Goal: Task Accomplishment & Management: Manage account settings

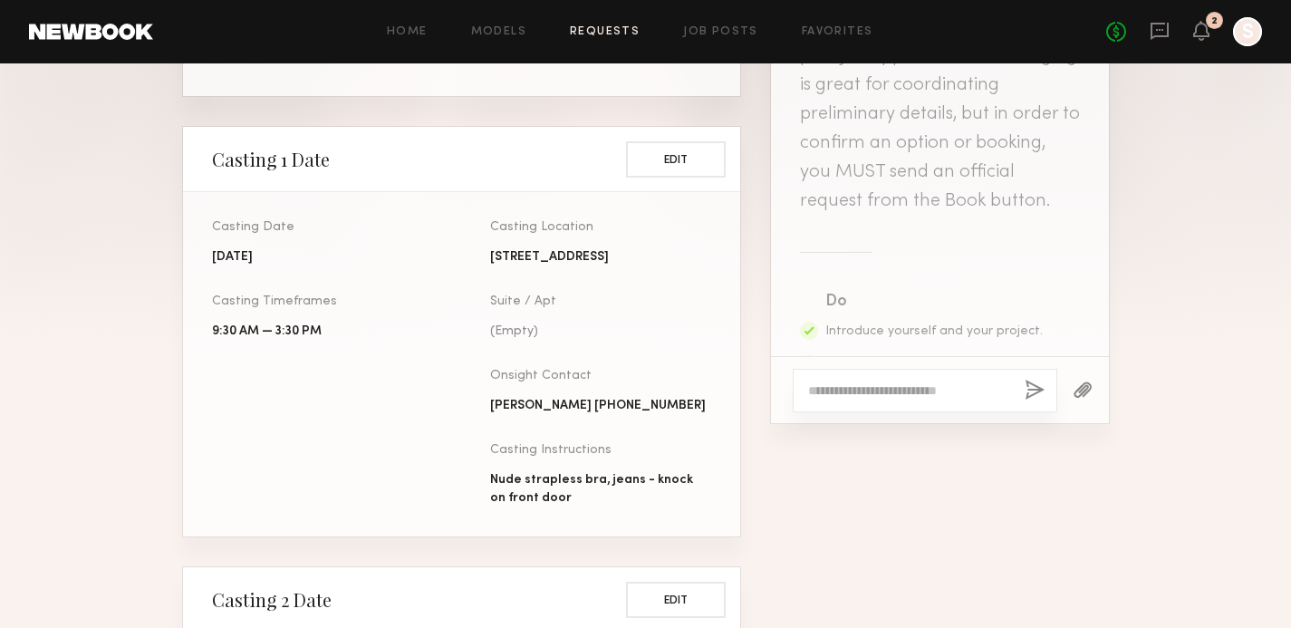
scroll to position [1608, 0]
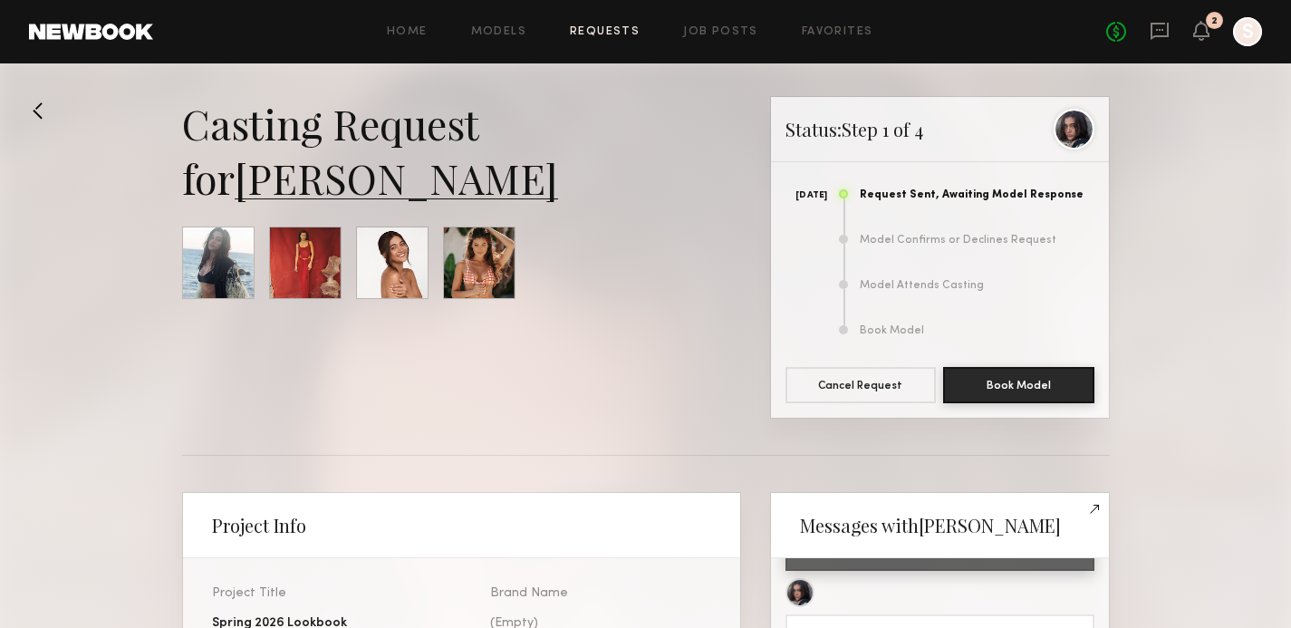
click at [615, 29] on link "Requests" at bounding box center [605, 32] width 70 height 12
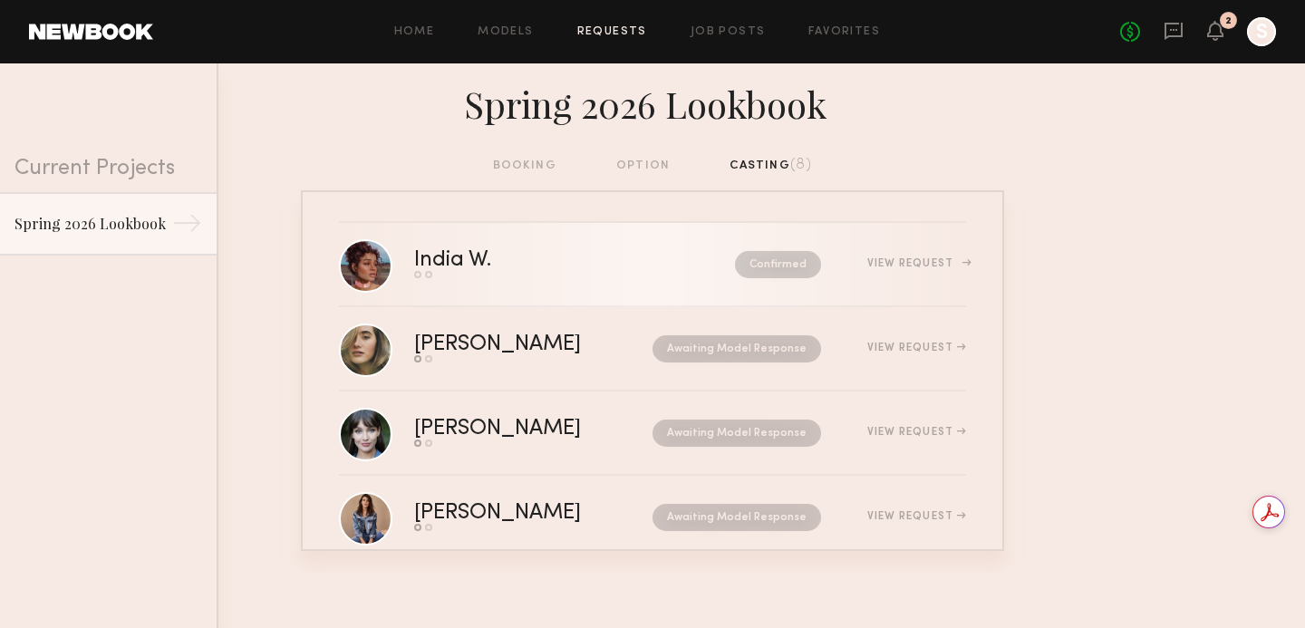
click at [900, 262] on div "View Request" at bounding box center [916, 263] width 99 height 11
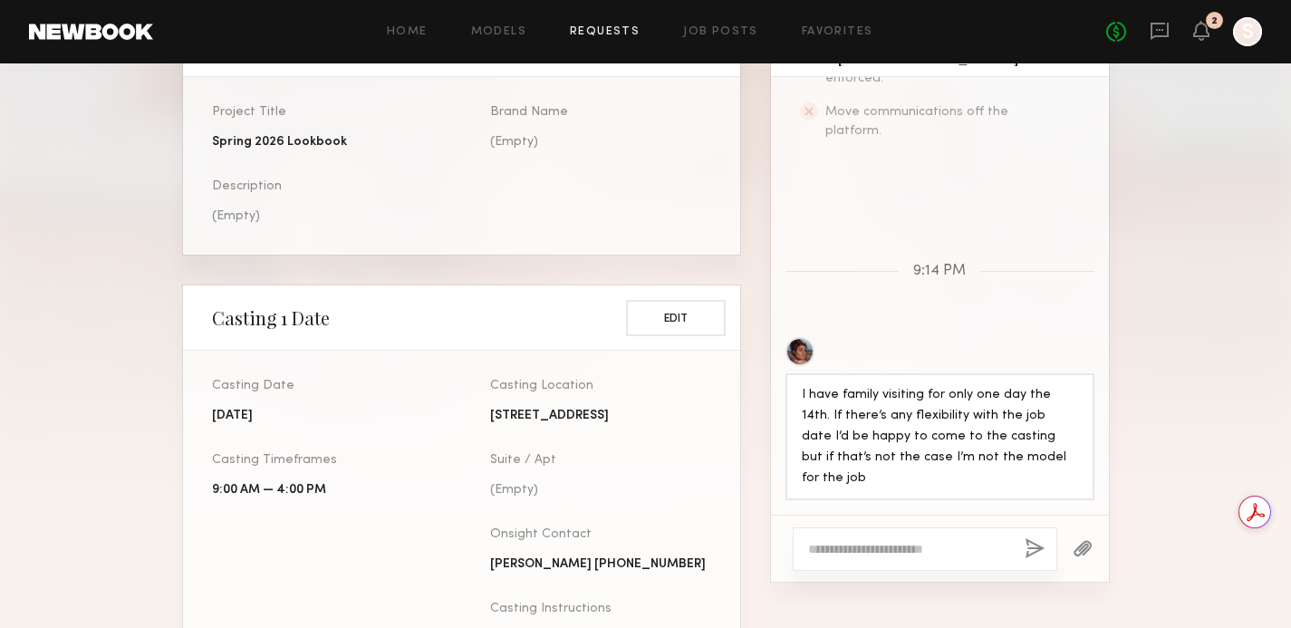
scroll to position [503, 0]
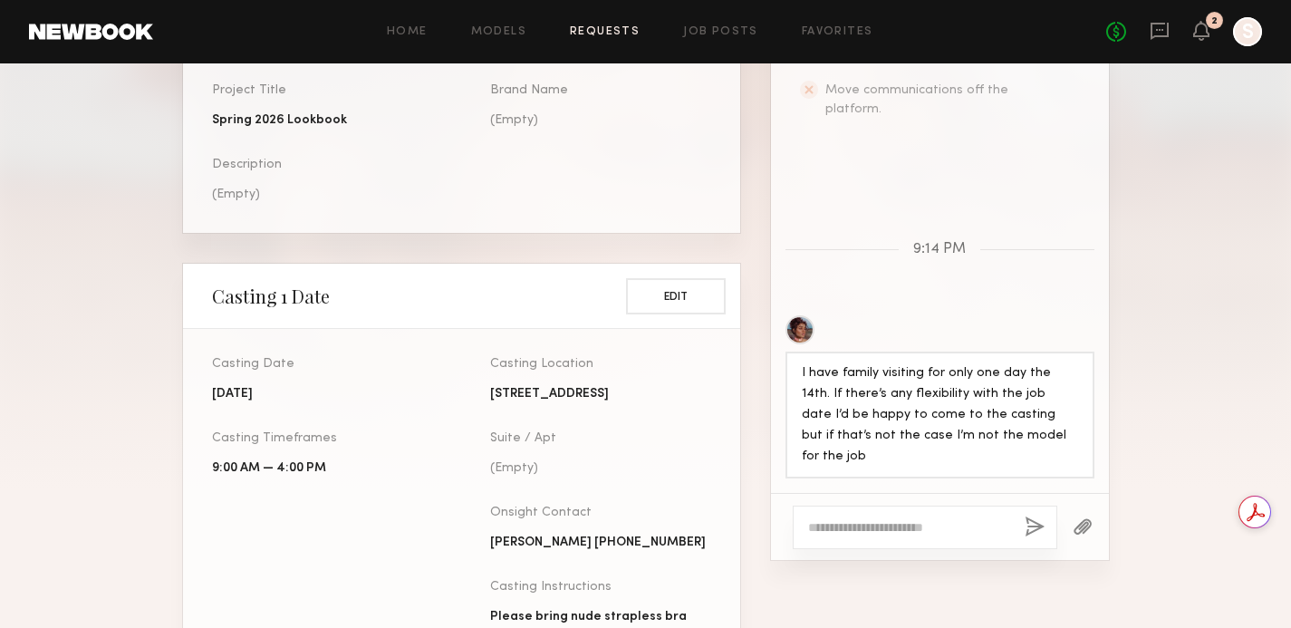
click at [918, 530] on textarea at bounding box center [909, 527] width 202 height 18
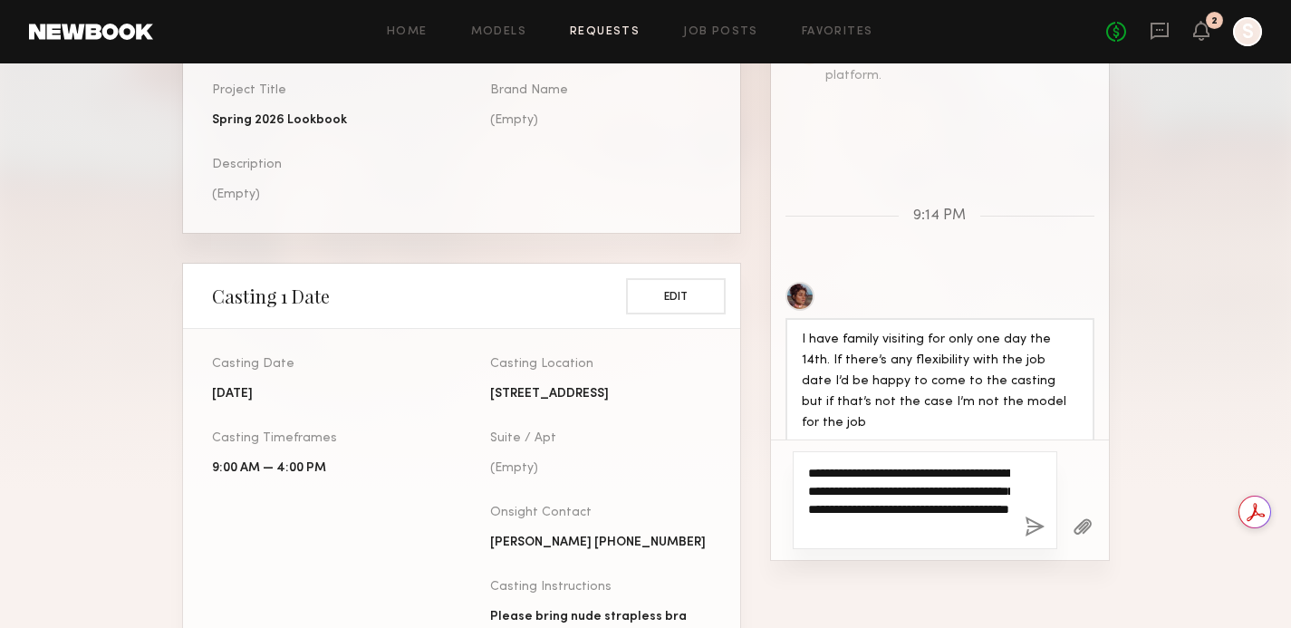
click at [928, 511] on textarea "**********" at bounding box center [909, 500] width 202 height 72
click at [941, 508] on textarea "**********" at bounding box center [909, 500] width 202 height 72
click at [990, 527] on textarea "**********" at bounding box center [909, 500] width 202 height 72
type textarea "**********"
click at [1028, 522] on button "button" at bounding box center [1035, 527] width 20 height 23
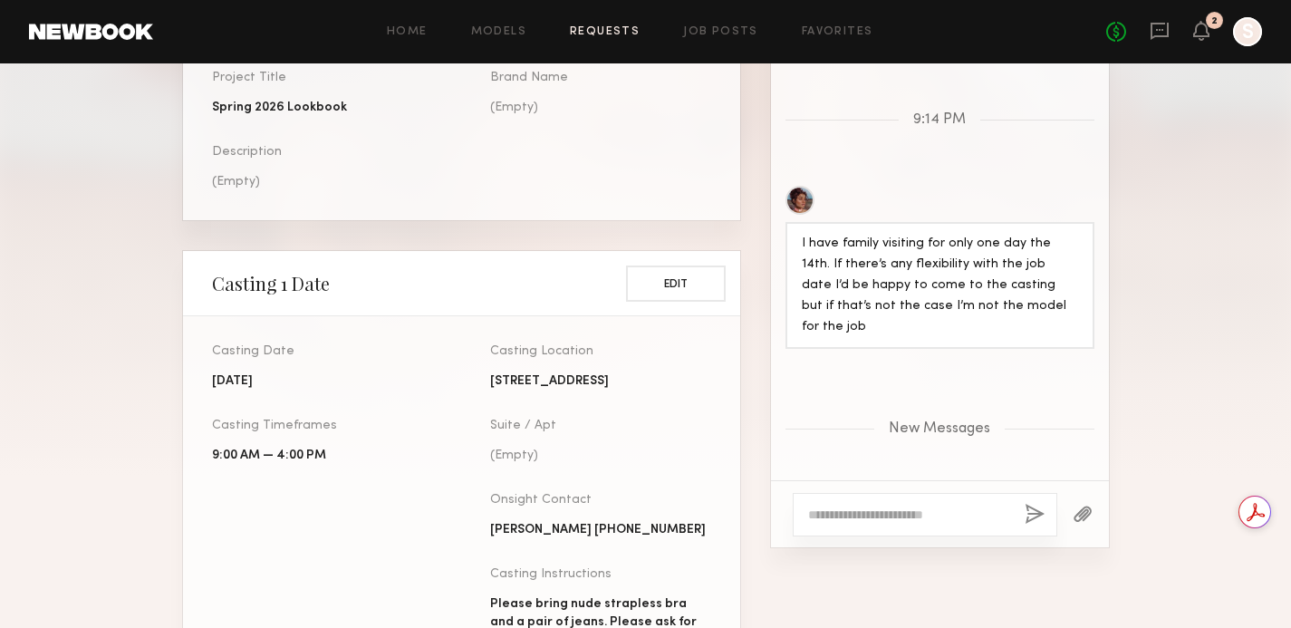
scroll to position [803, 0]
click at [603, 24] on div "Home Models Requests Job Posts Favorites Sign Out No fees up to $5,000 2 S" at bounding box center [707, 31] width 1109 height 29
click at [598, 33] on link "Requests" at bounding box center [605, 32] width 70 height 12
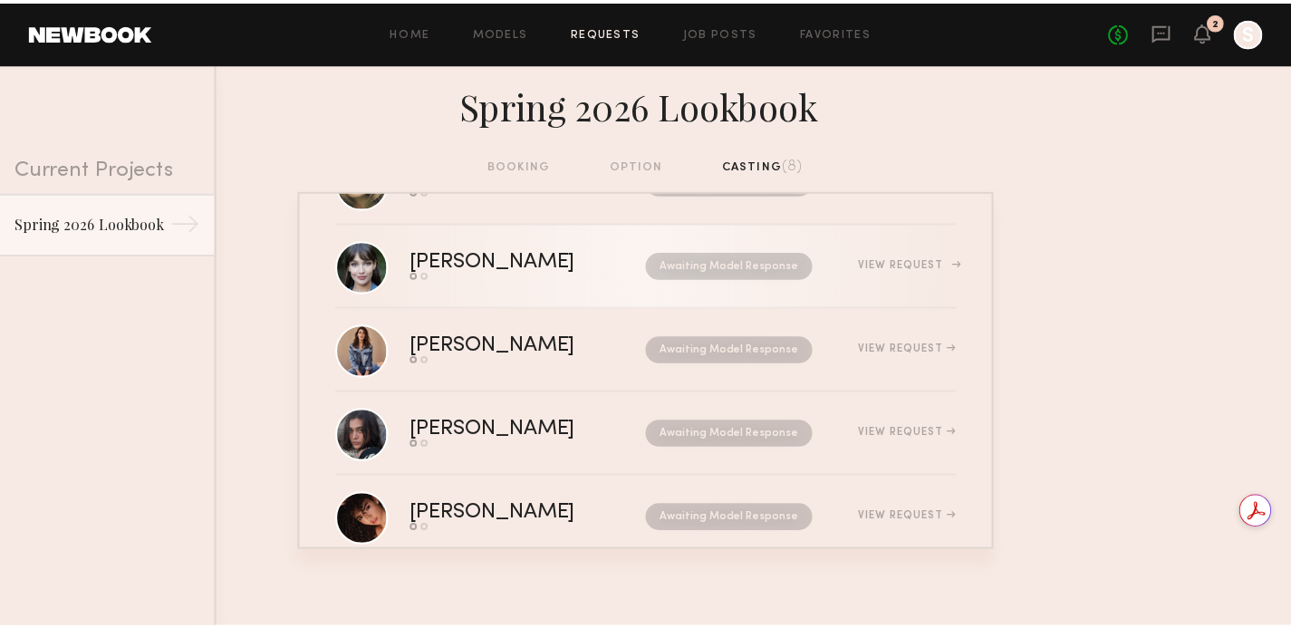
scroll to position [377, 0]
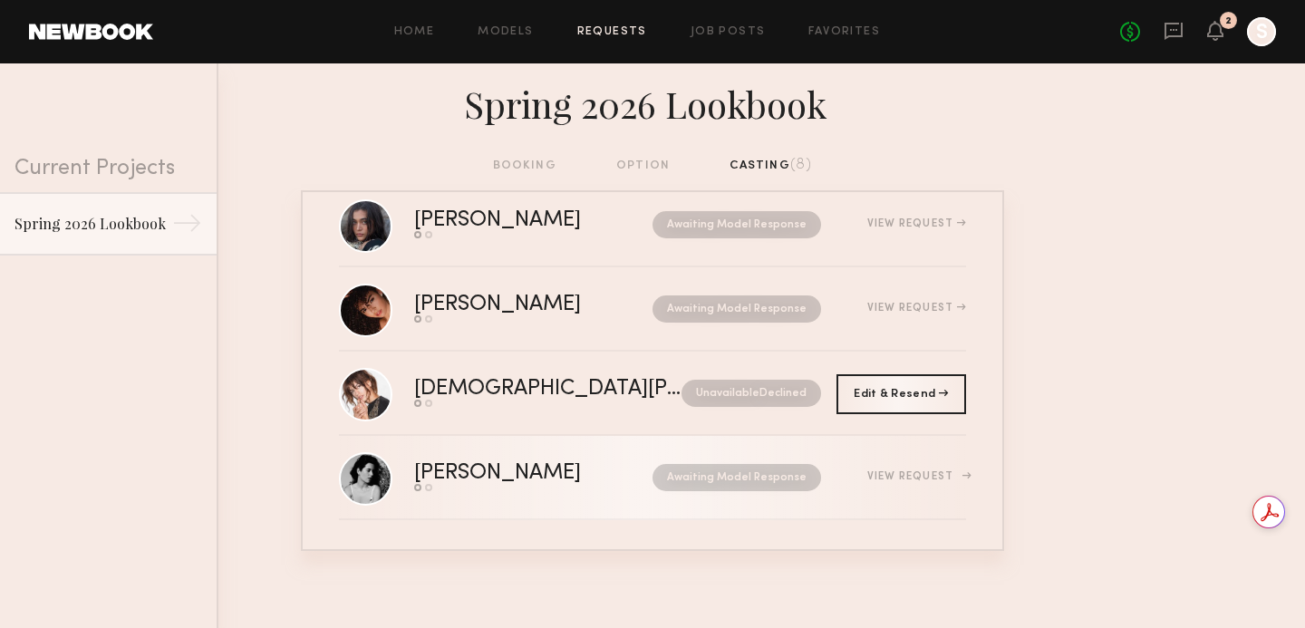
click at [544, 481] on div "[PERSON_NAME]" at bounding box center [515, 473] width 203 height 21
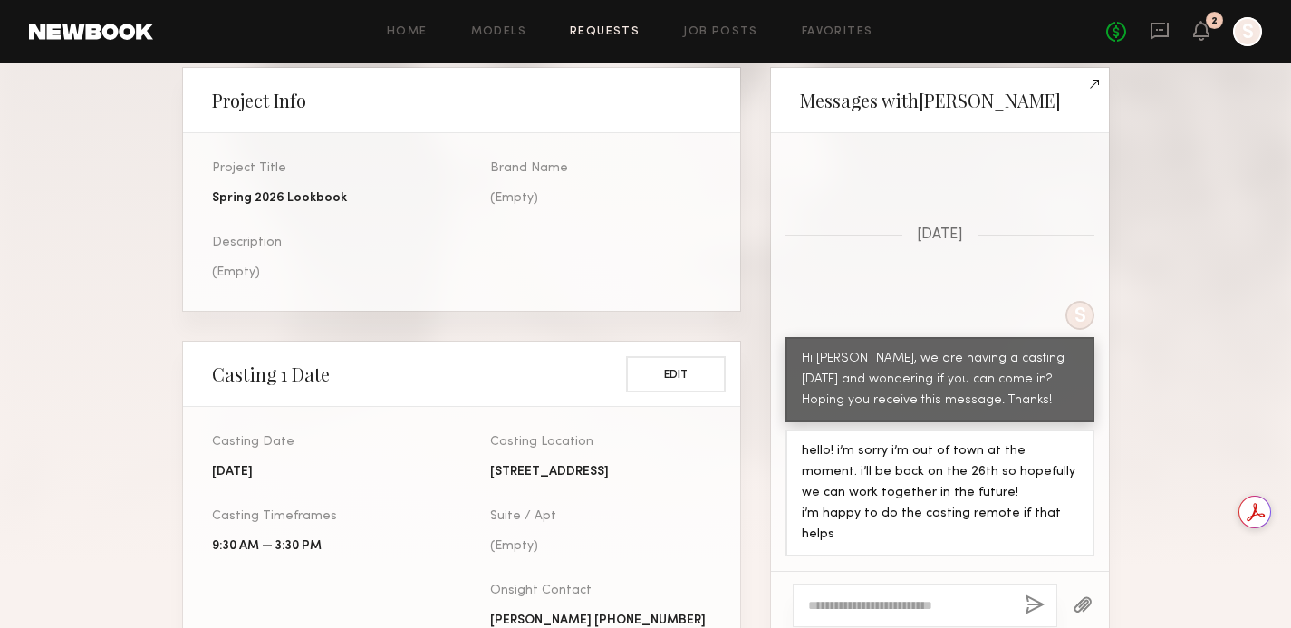
scroll to position [467, 0]
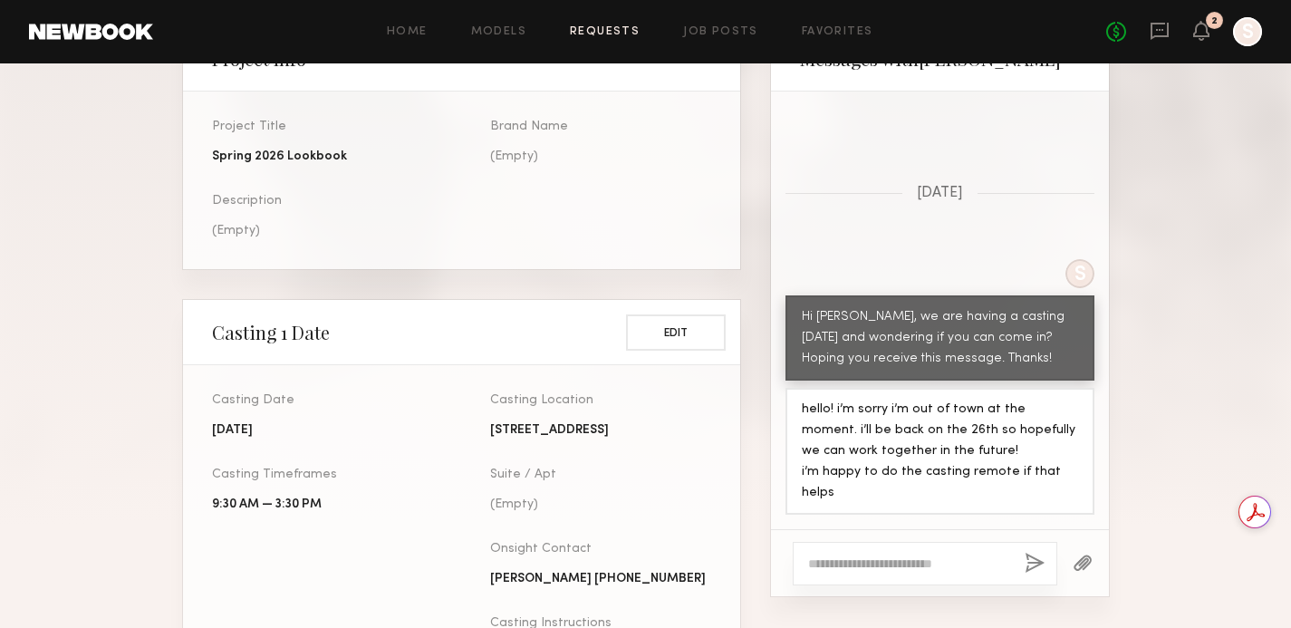
click at [611, 34] on link "Requests" at bounding box center [605, 32] width 70 height 12
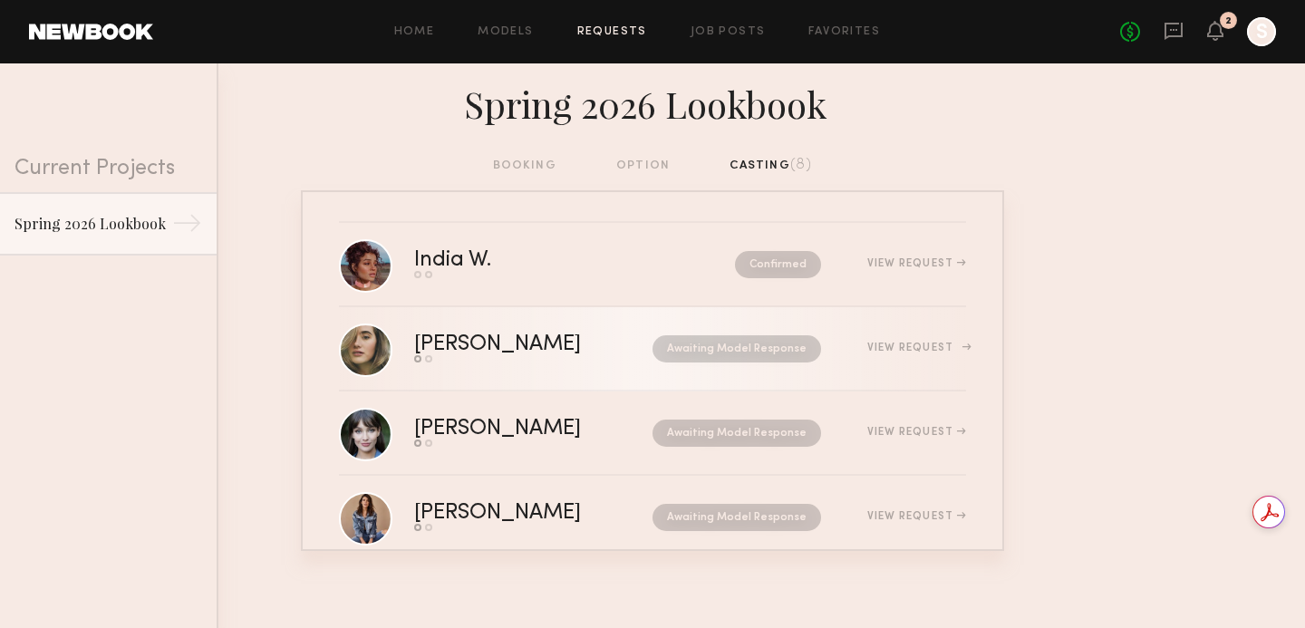
click at [887, 347] on div "View Request" at bounding box center [916, 347] width 99 height 11
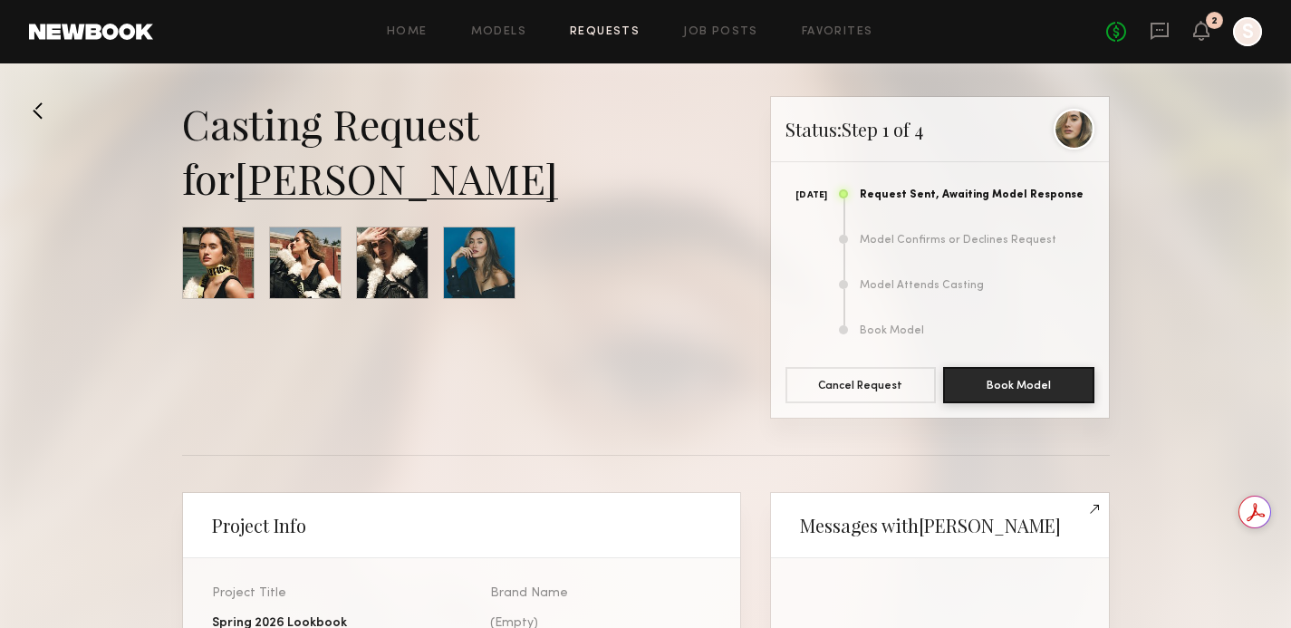
click at [608, 37] on link "Requests" at bounding box center [605, 32] width 70 height 12
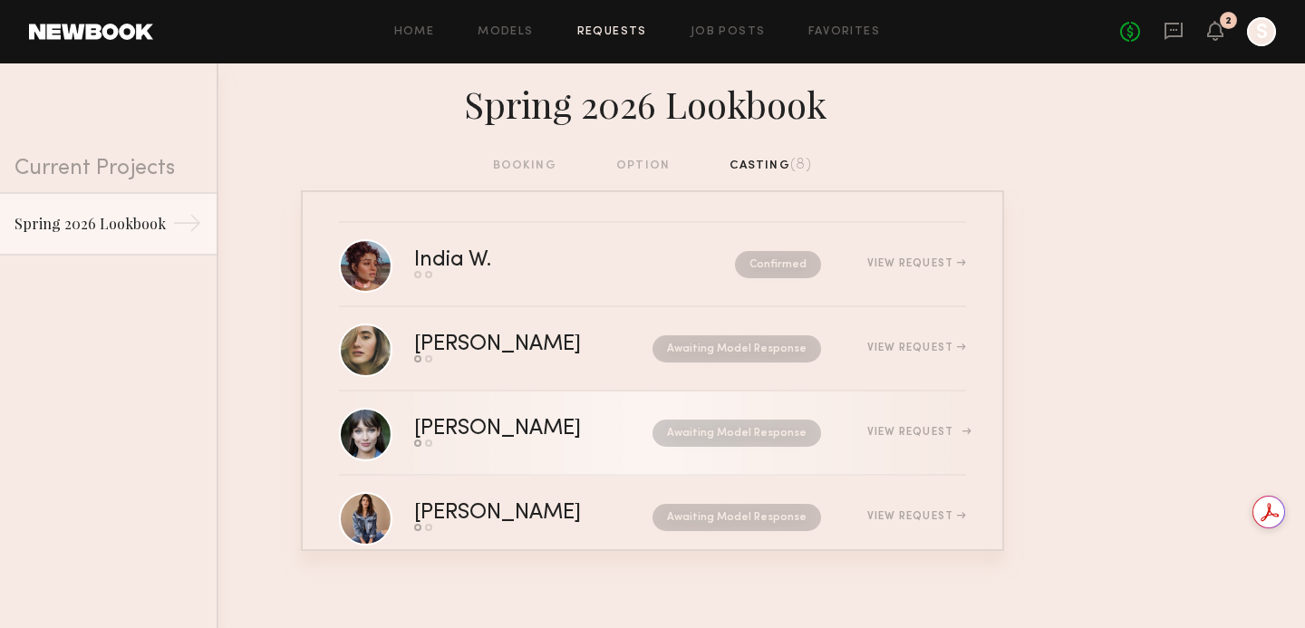
click at [913, 431] on div "View Request" at bounding box center [916, 432] width 99 height 11
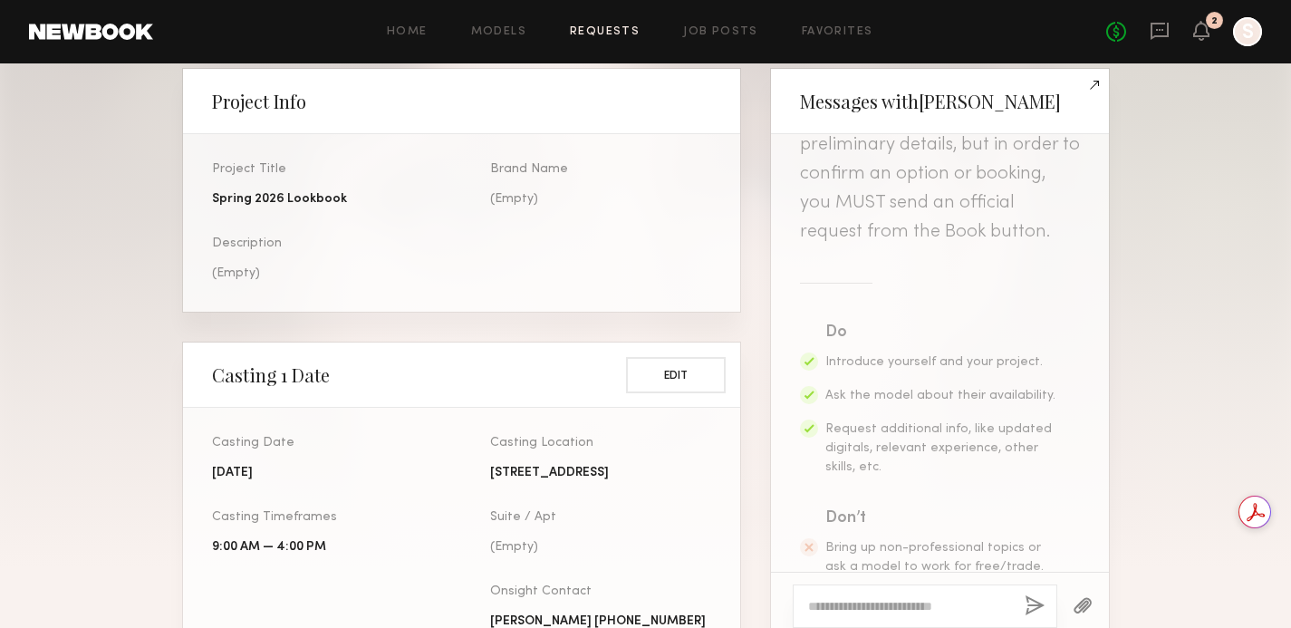
scroll to position [412, 0]
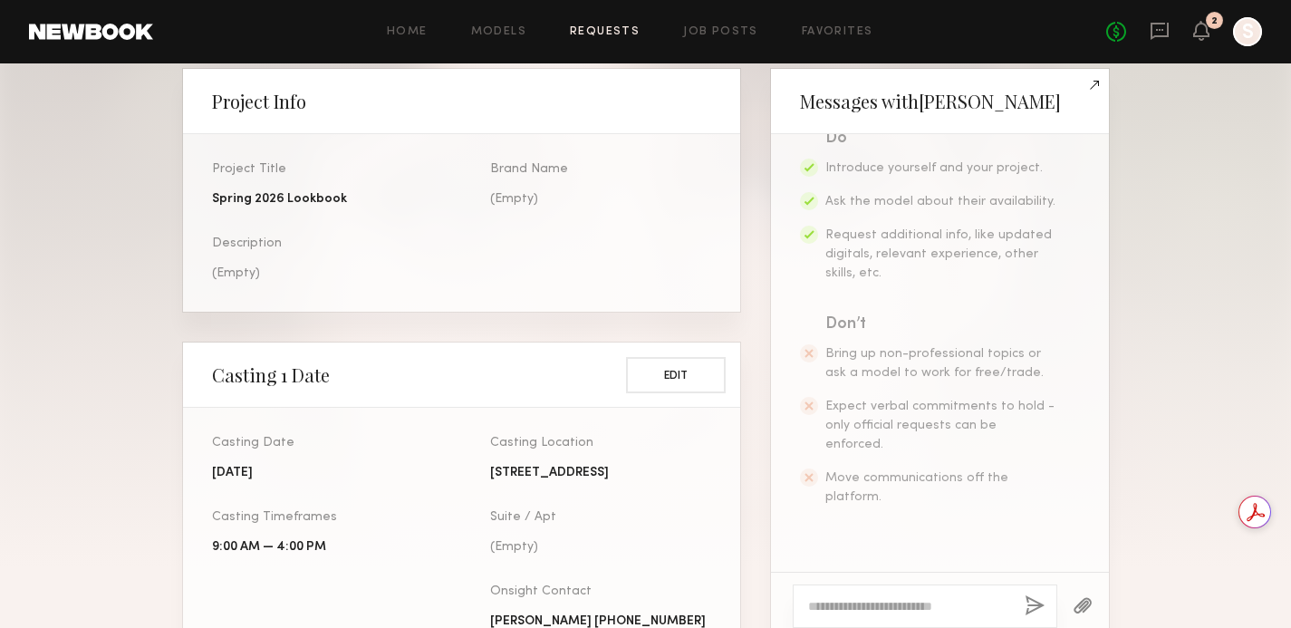
click at [597, 24] on div "Home Models Requests Job Posts Favorites Sign Out No fees up to $5,000 2 S" at bounding box center [707, 31] width 1109 height 29
click at [597, 39] on div "Home Models Requests Job Posts Favorites Sign Out No fees up to $5,000 2 S" at bounding box center [707, 31] width 1109 height 29
click at [599, 30] on link "Requests" at bounding box center [605, 32] width 70 height 12
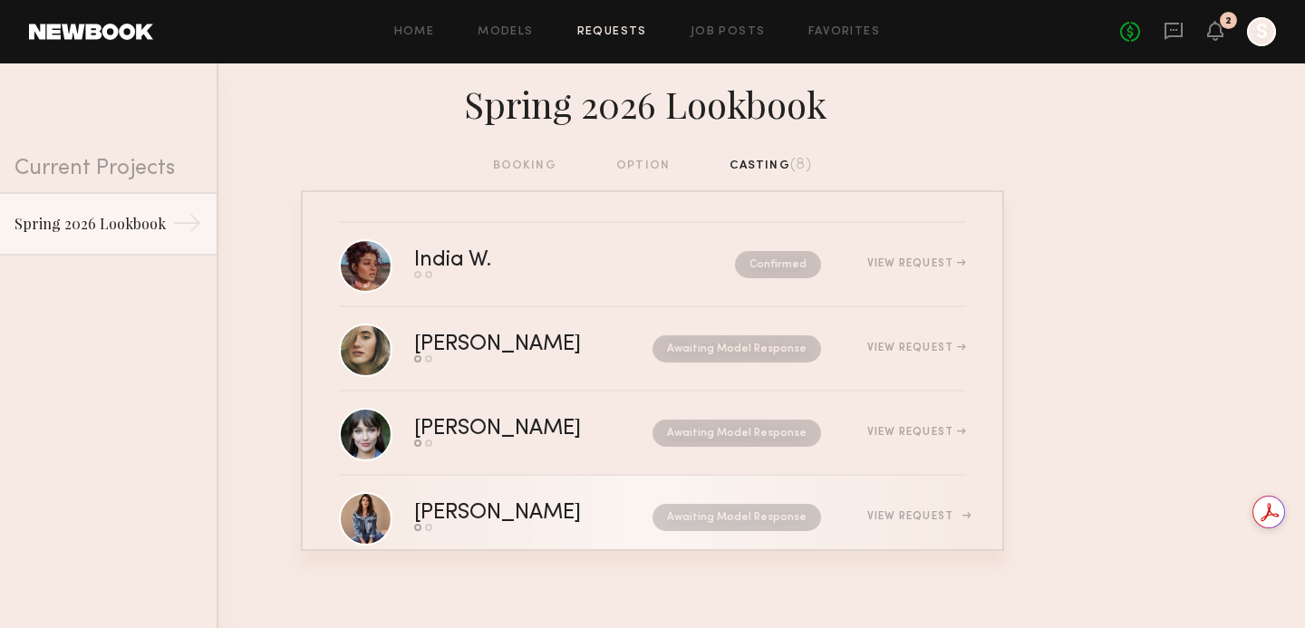
click at [877, 513] on div "View Request" at bounding box center [916, 516] width 99 height 11
